Goal: Navigation & Orientation: Go to known website

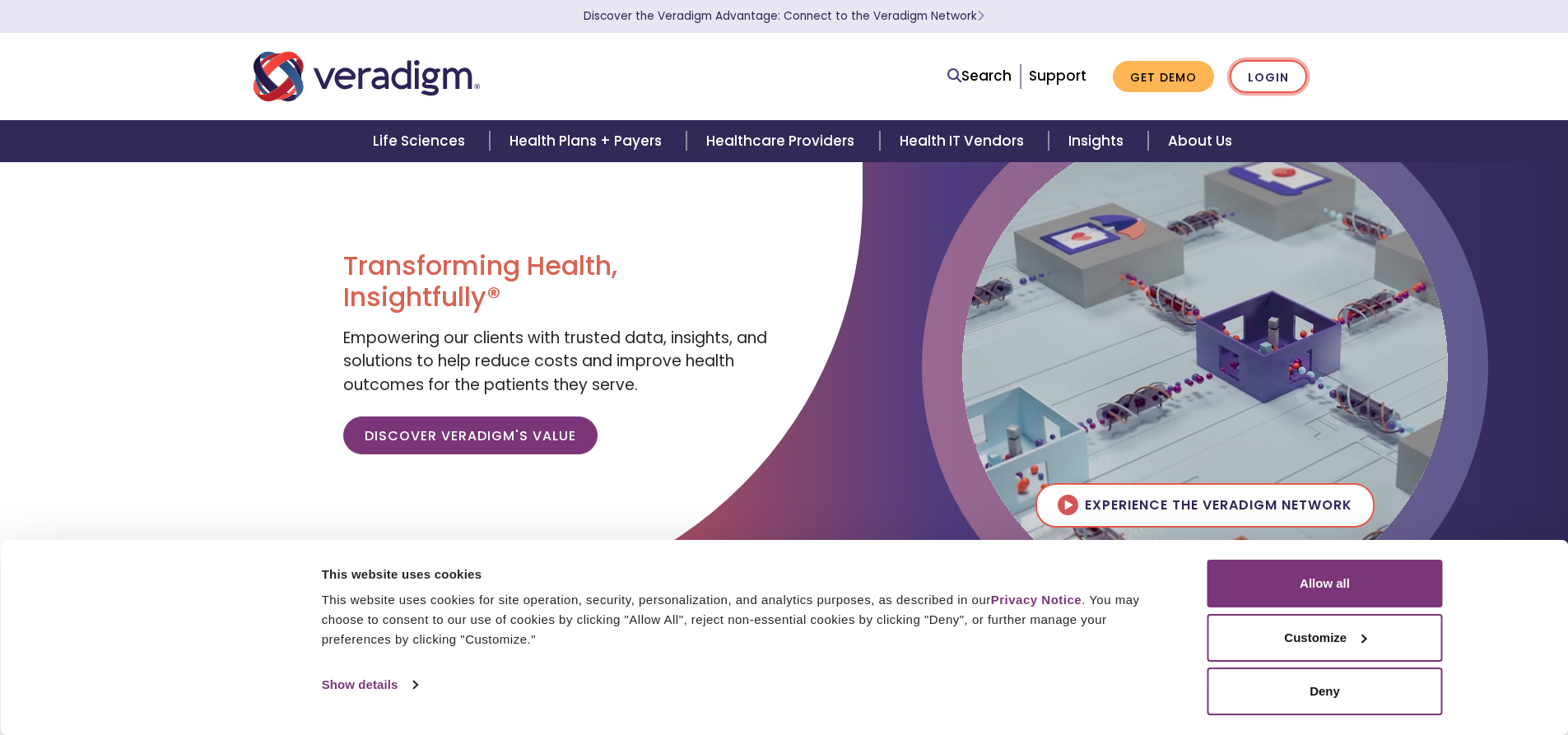
click at [1270, 75] on link "Login" at bounding box center [1268, 77] width 77 height 33
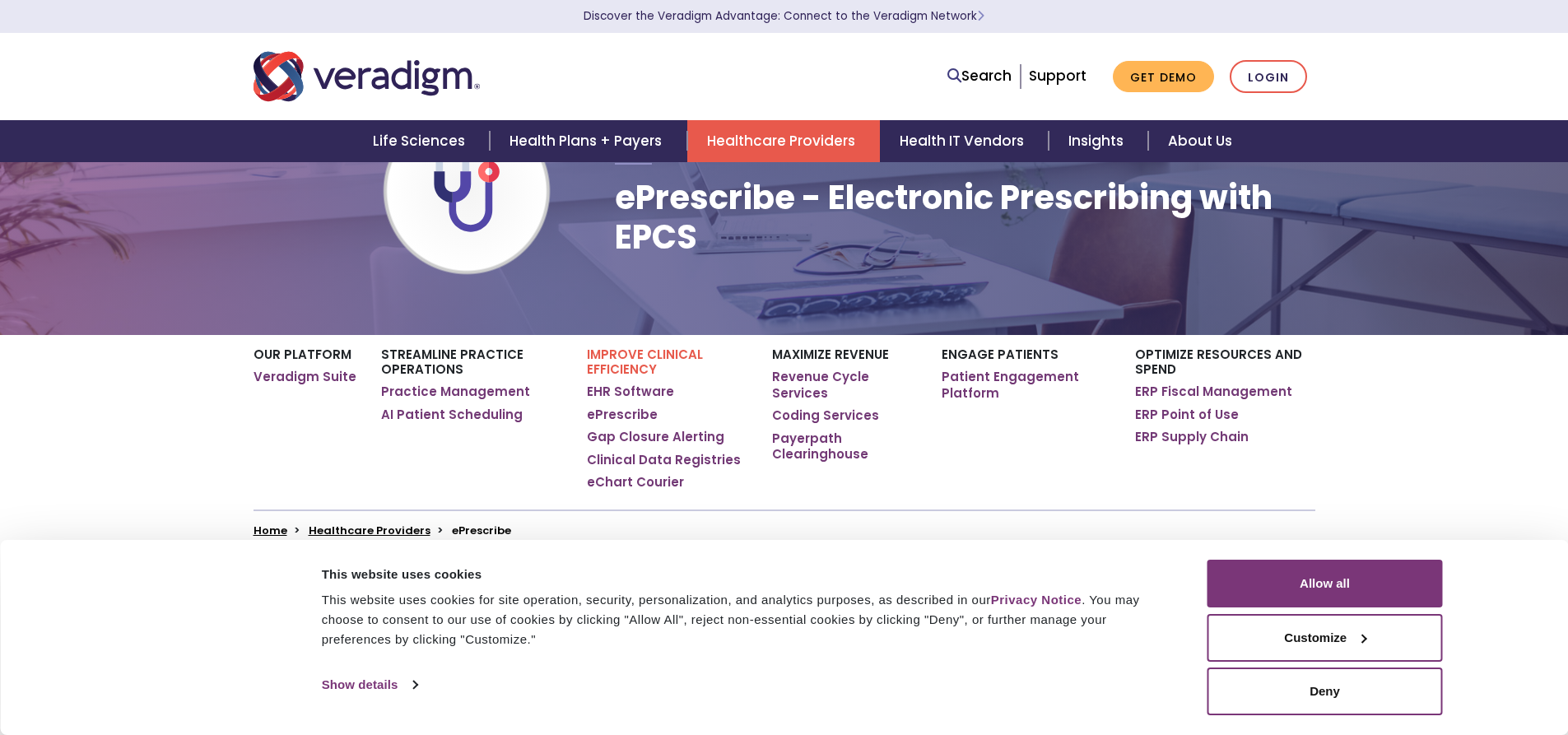
scroll to position [576, 0]
